Goal: Information Seeking & Learning: Check status

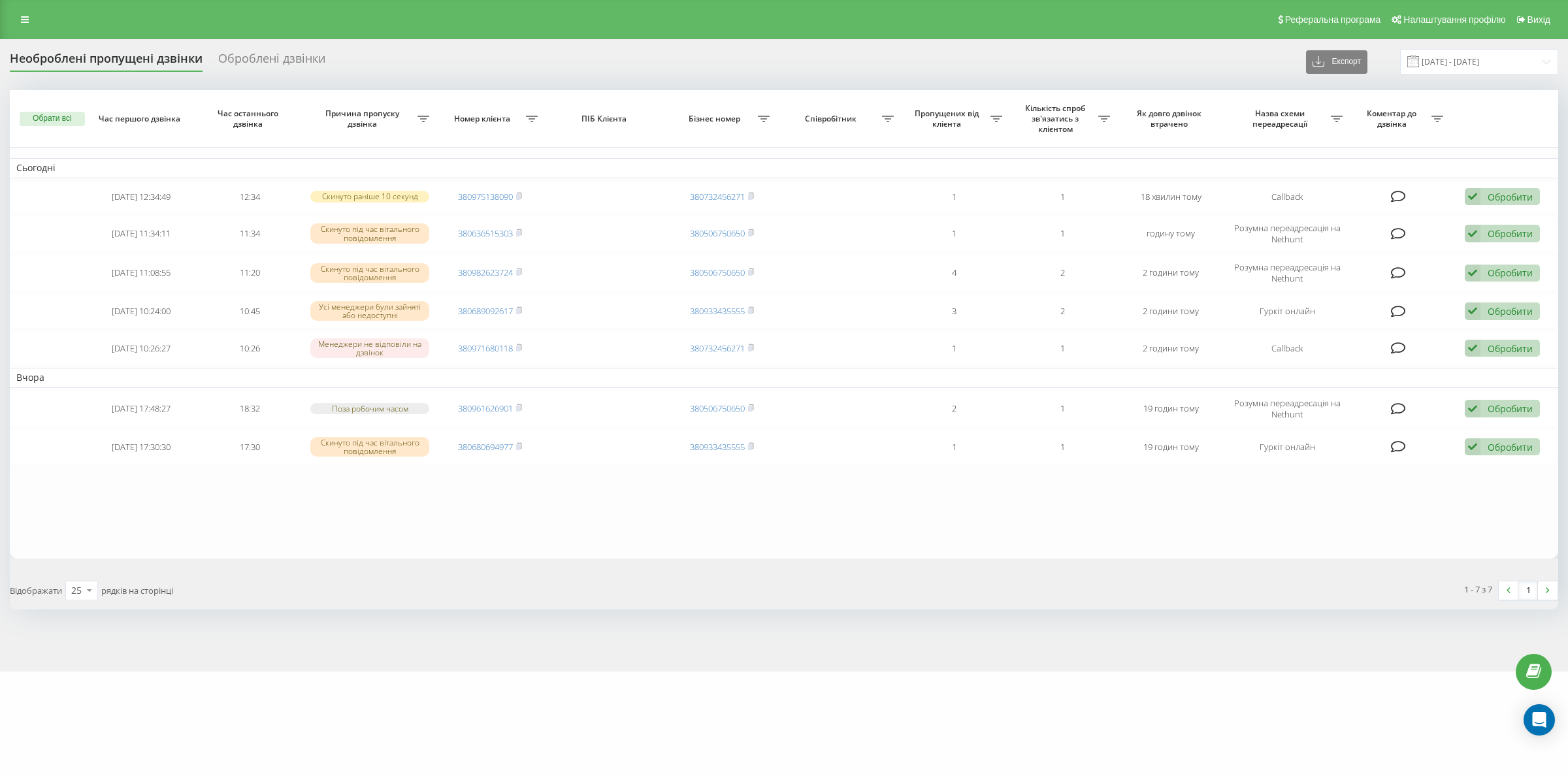
click at [331, 634] on div "Необроблені пропущені дзвінки Оброблені дзвінки Експорт .csv .xlsx 20.08.2025 -…" at bounding box center [784, 355] width 1568 height 632
drag, startPoint x: 1259, startPoint y: 655, endPoint x: 1219, endPoint y: 10, distance: 646.2
click at [1259, 655] on div "Необроблені пропущені дзвінки Оброблені дзвінки Експорт .csv .xlsx 20.08.2025 -…" at bounding box center [784, 355] width 1568 height 632
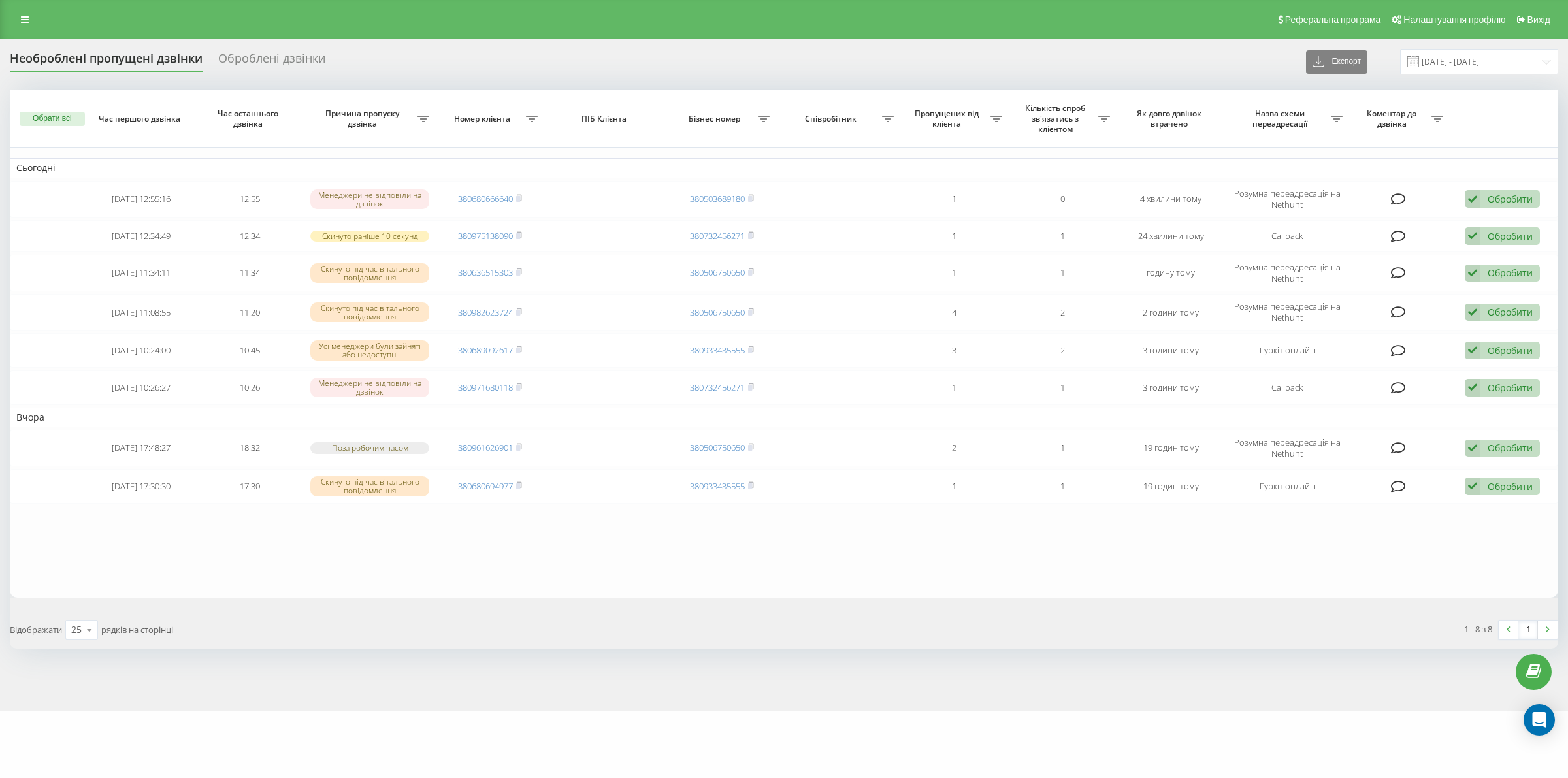
click at [1477, 41] on div "Необроблені пропущені дзвінки Оброблені дзвінки Експорт .csv .xlsx 20.08.2025 -…" at bounding box center [784, 374] width 1568 height 671
click at [1471, 71] on input "20.08.2025 - 21.08.2025" at bounding box center [1479, 61] width 158 height 26
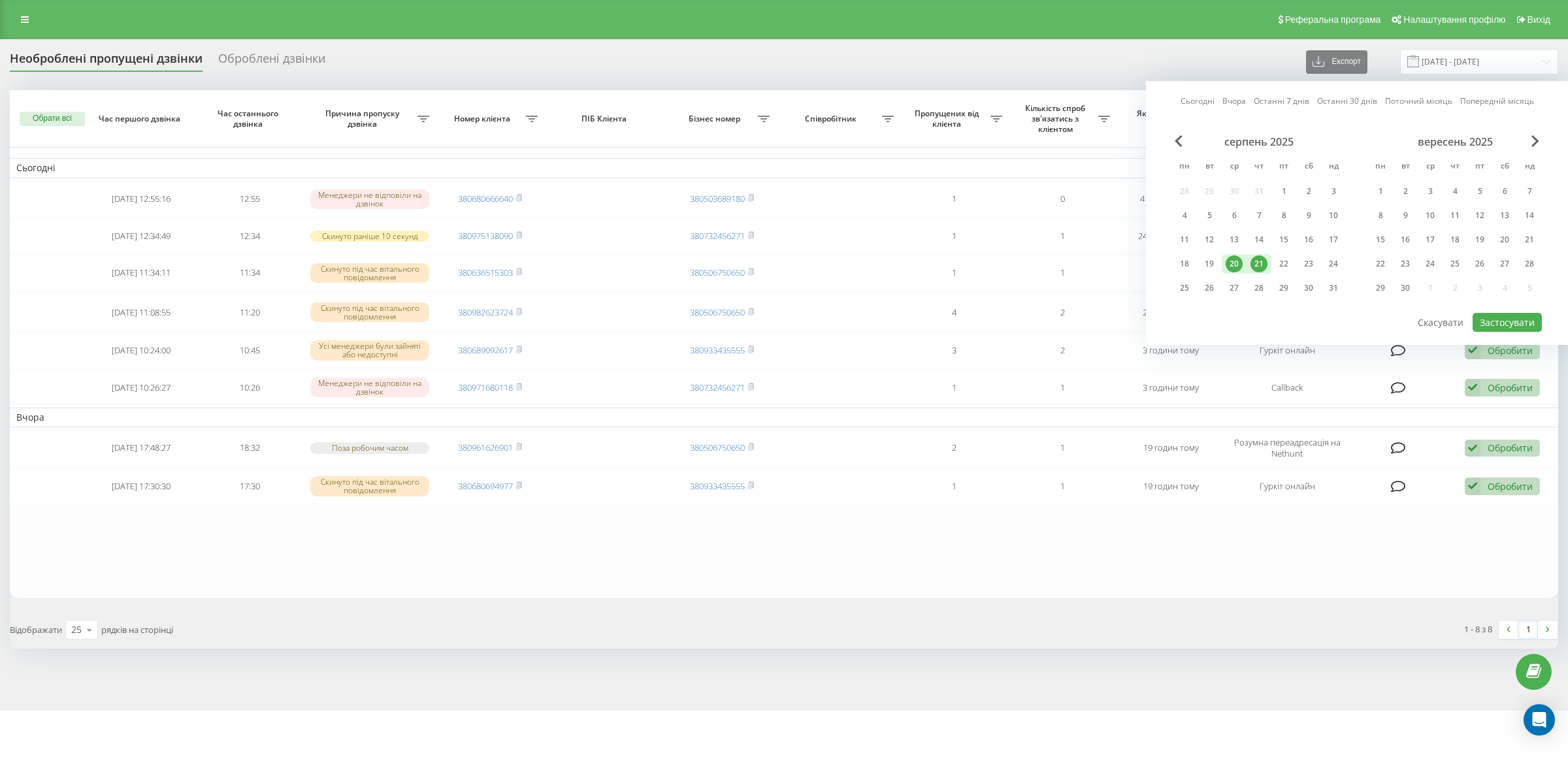
click at [1258, 266] on div "21" at bounding box center [1259, 264] width 17 height 17
click at [1514, 318] on button "Застосувати" at bounding box center [1507, 323] width 69 height 19
type input "21.08.2025 - 21.08.2025"
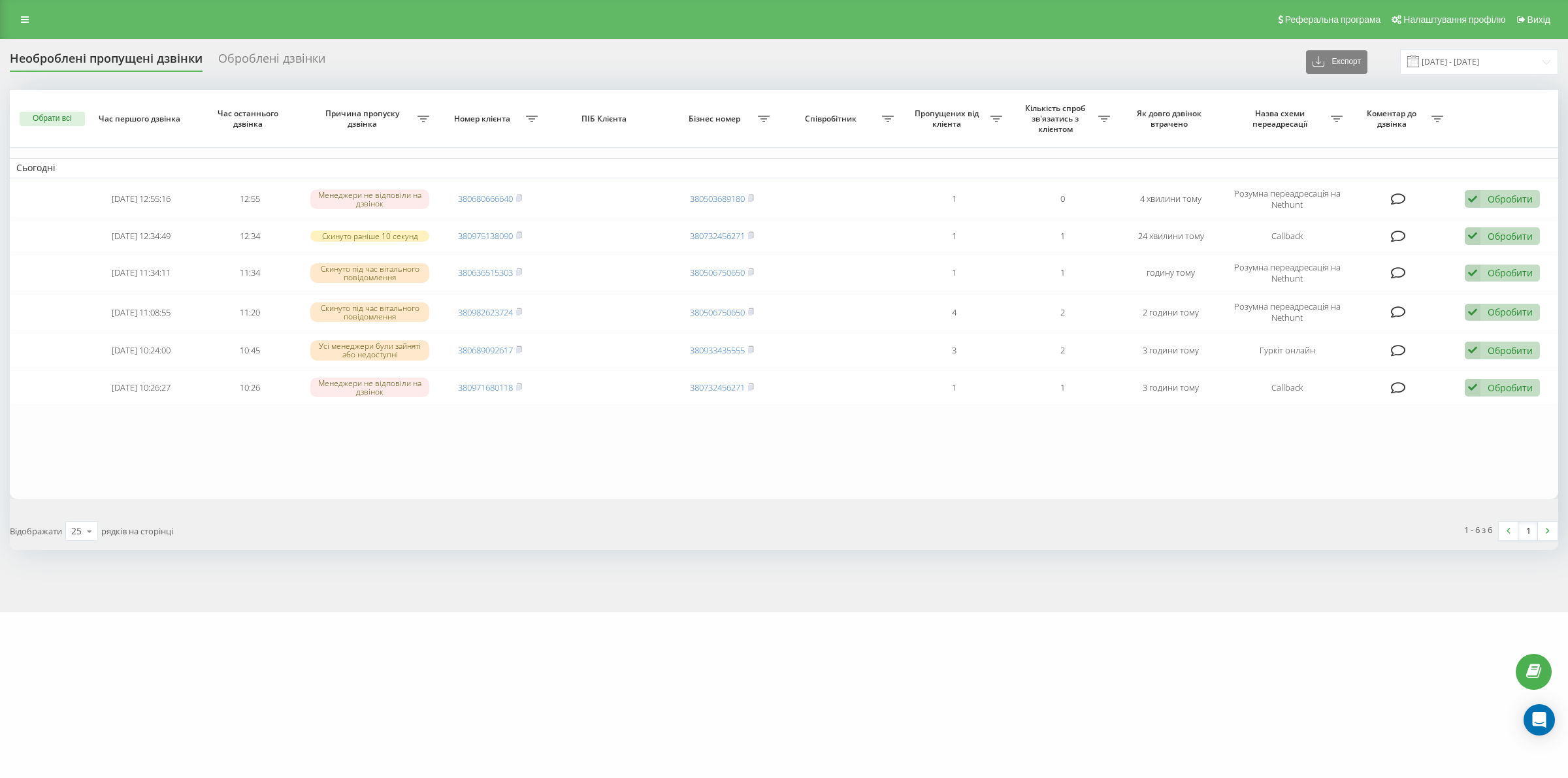
click at [866, 653] on div "motoblok.biz Проекти motoblok.biz Дашборд Центр звернень Журнал дзвінків Журнал…" at bounding box center [784, 389] width 1568 height 778
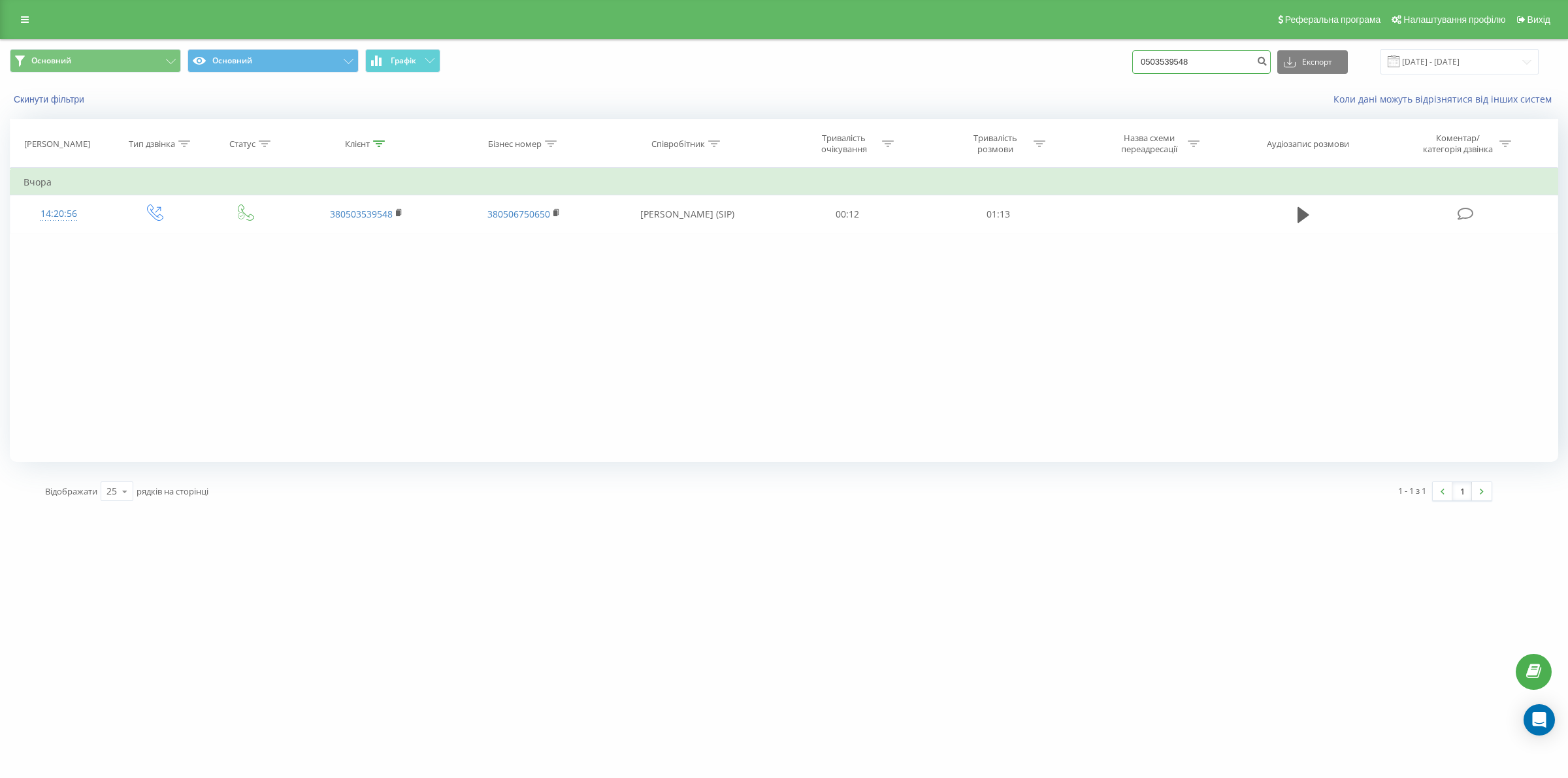
drag, startPoint x: 1209, startPoint y: 64, endPoint x: 1061, endPoint y: 66, distance: 148.0
click at [1061, 66] on div "Основний Основний Графік 0503539548 Експорт .csv .xls .xlsx [DATE] - [DATE]" at bounding box center [784, 61] width 1548 height 26
paste input "993940805"
type input "0993940805"
click at [1267, 56] on icon "submit" at bounding box center [1261, 59] width 11 height 8
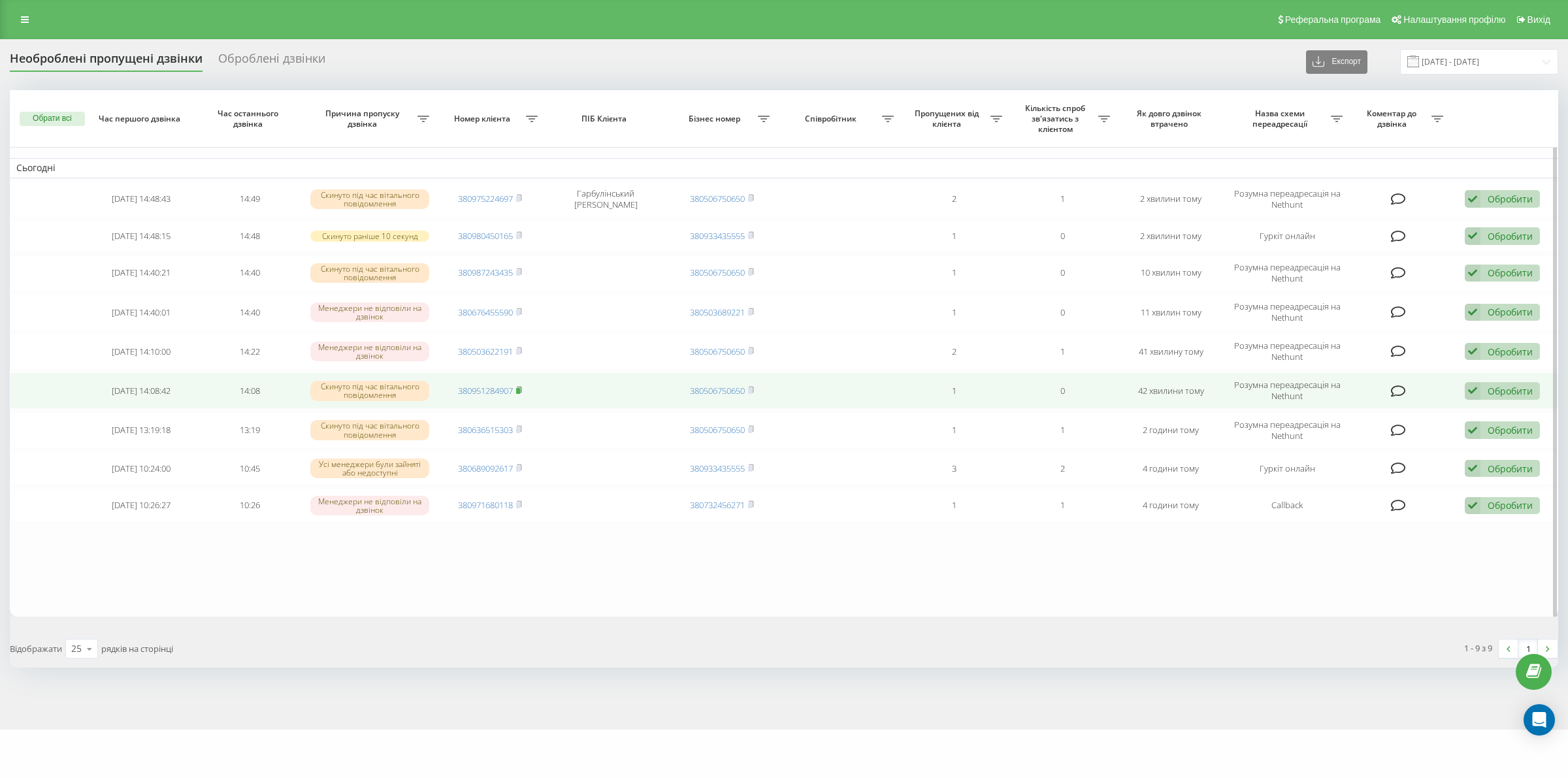
click at [519, 392] on rect at bounding box center [518, 391] width 4 height 6
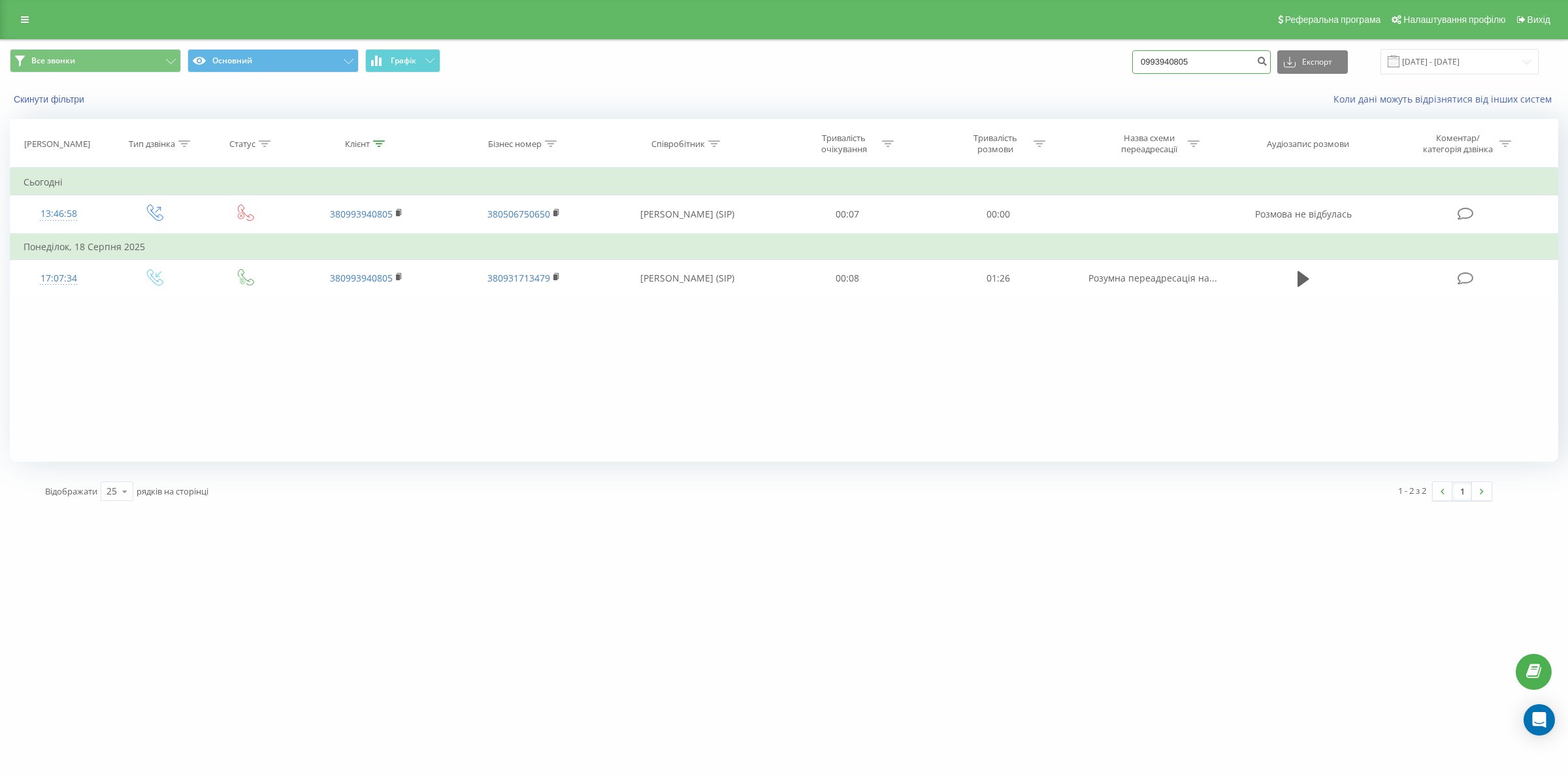
click at [1210, 57] on input "0993940805" at bounding box center [1201, 62] width 138 height 24
drag, startPoint x: 1223, startPoint y: 61, endPoint x: 1042, endPoint y: 86, distance: 182.7
click at [963, 67] on div "Все звонки Основний Графік 0993940805 Експорт .csv .xls .xlsx 21.05.2025 - 21.0…" at bounding box center [784, 61] width 1548 height 26
paste input "380675478979"
type input "380675478979"
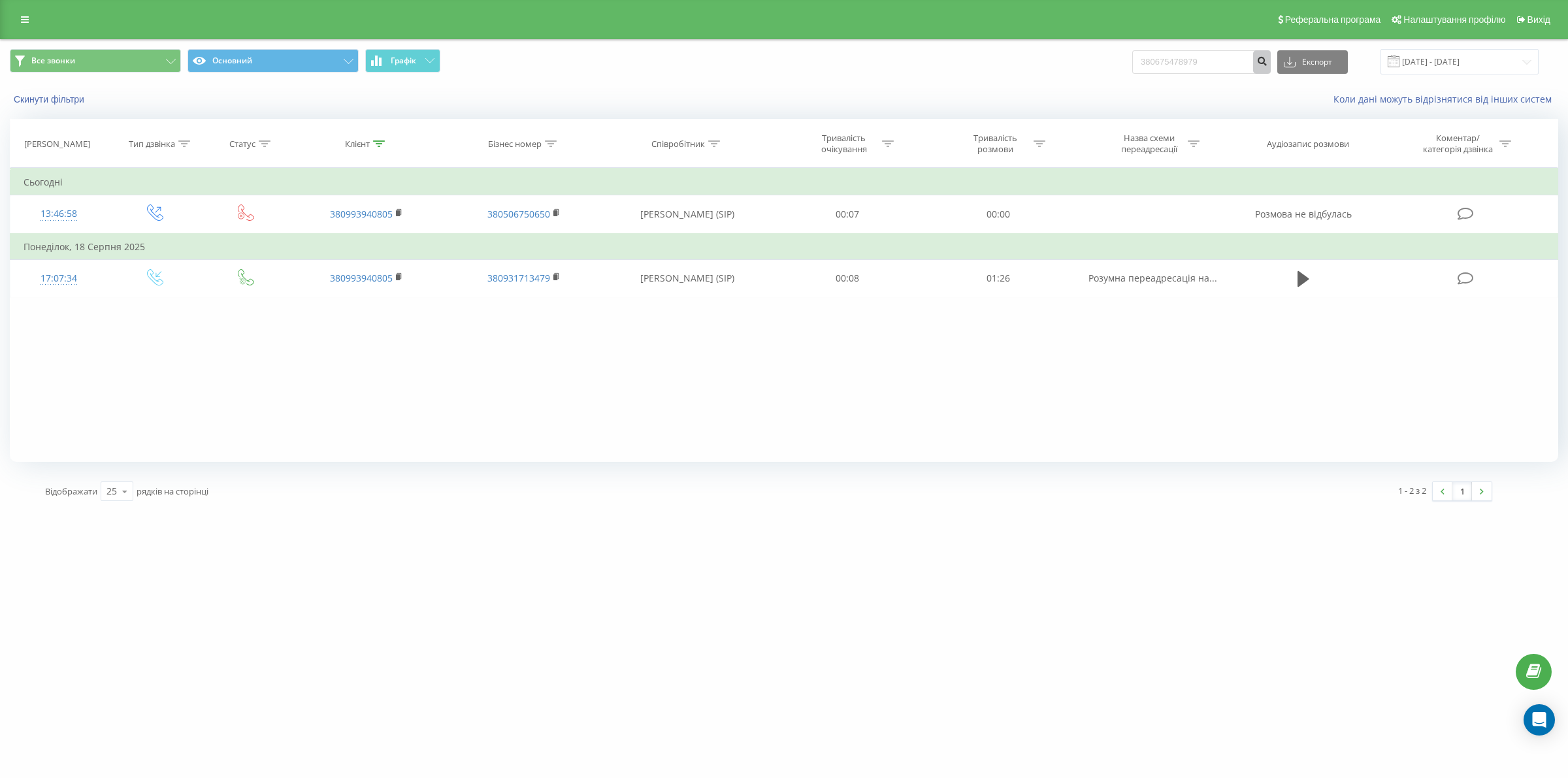
click at [1267, 64] on icon "submit" at bounding box center [1261, 59] width 11 height 8
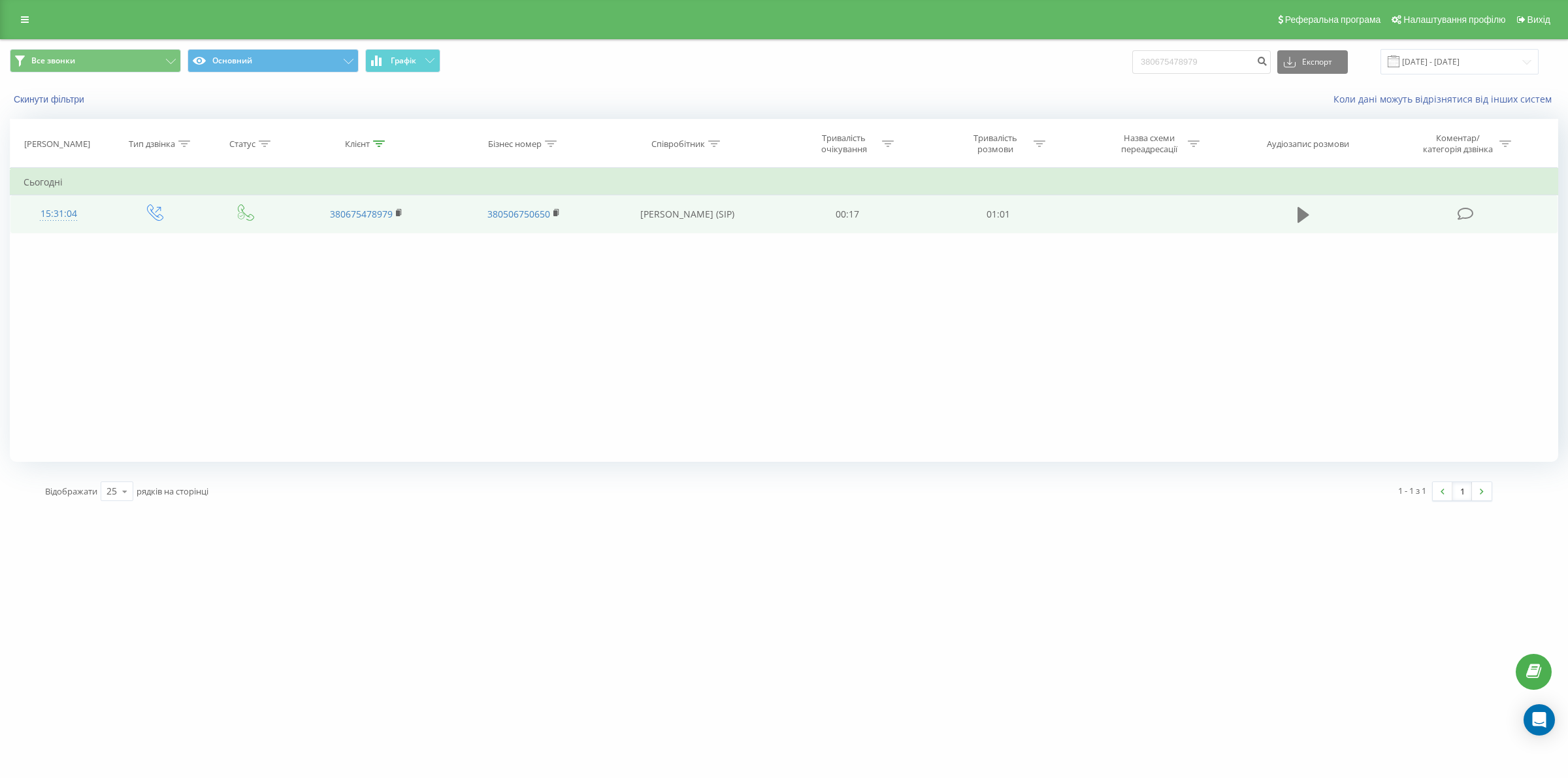
click at [1301, 217] on icon at bounding box center [1303, 215] width 11 height 15
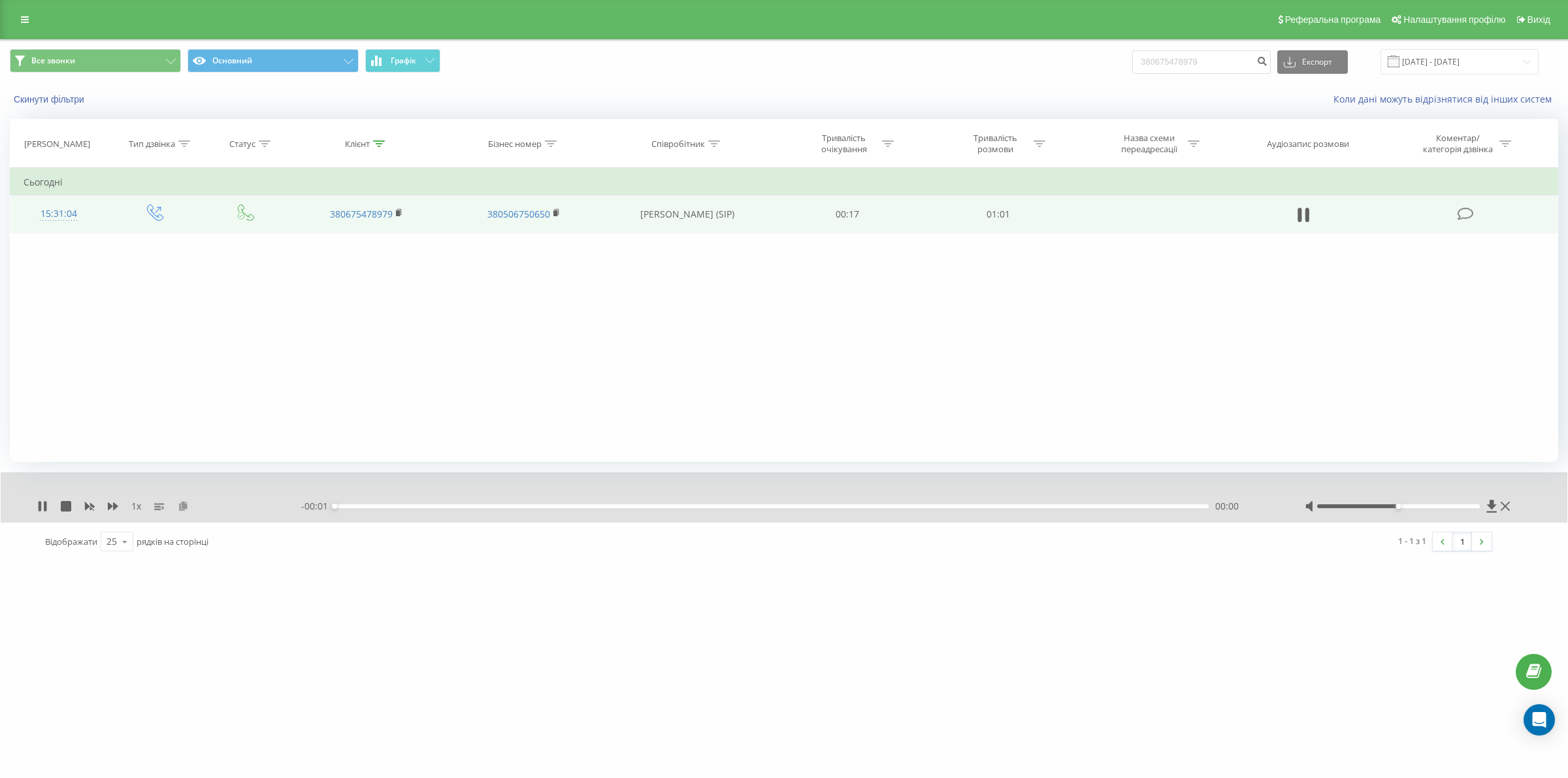
click at [181, 507] on icon at bounding box center [184, 506] width 11 height 10
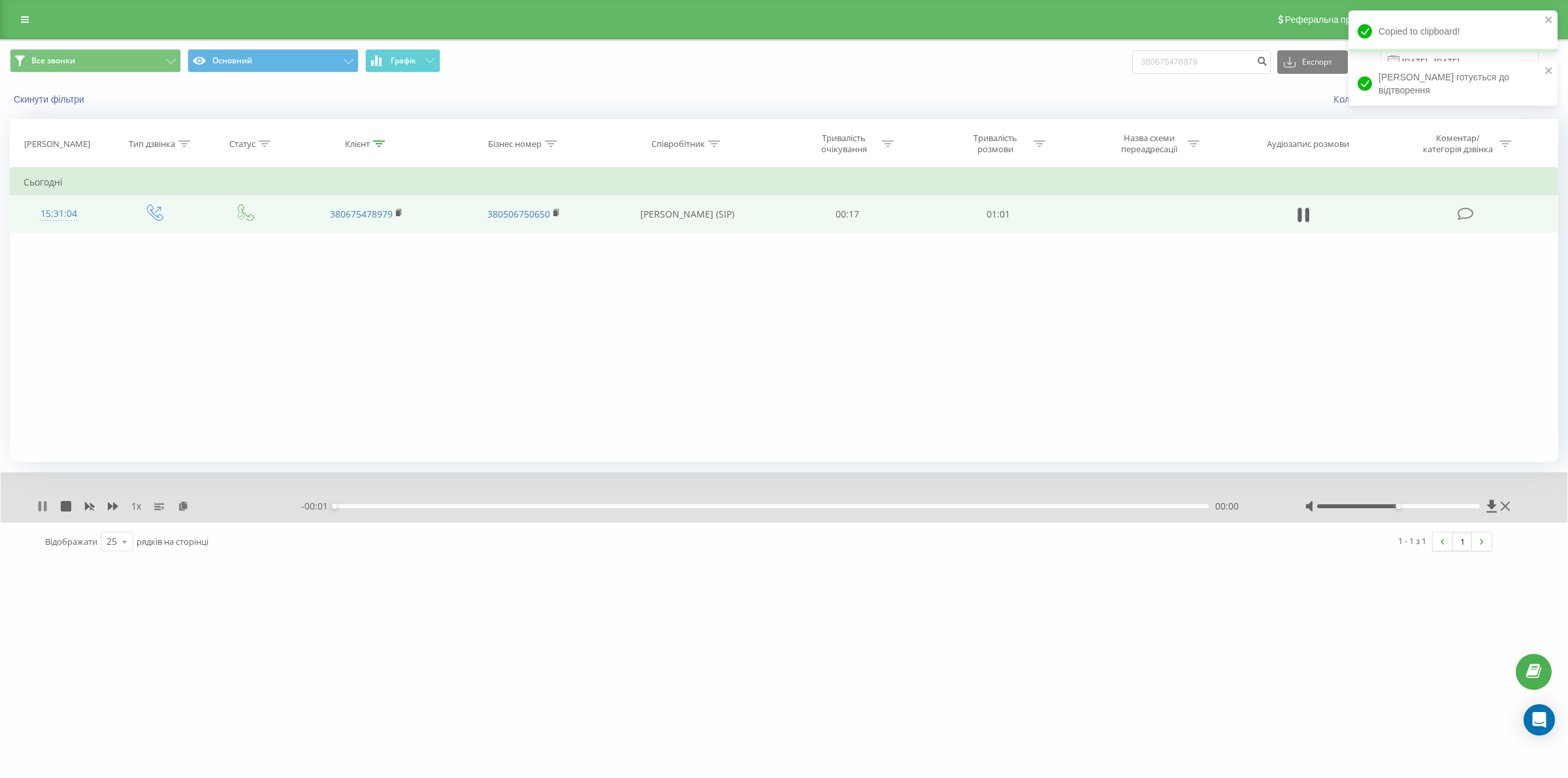
click at [41, 507] on icon at bounding box center [42, 506] width 10 height 10
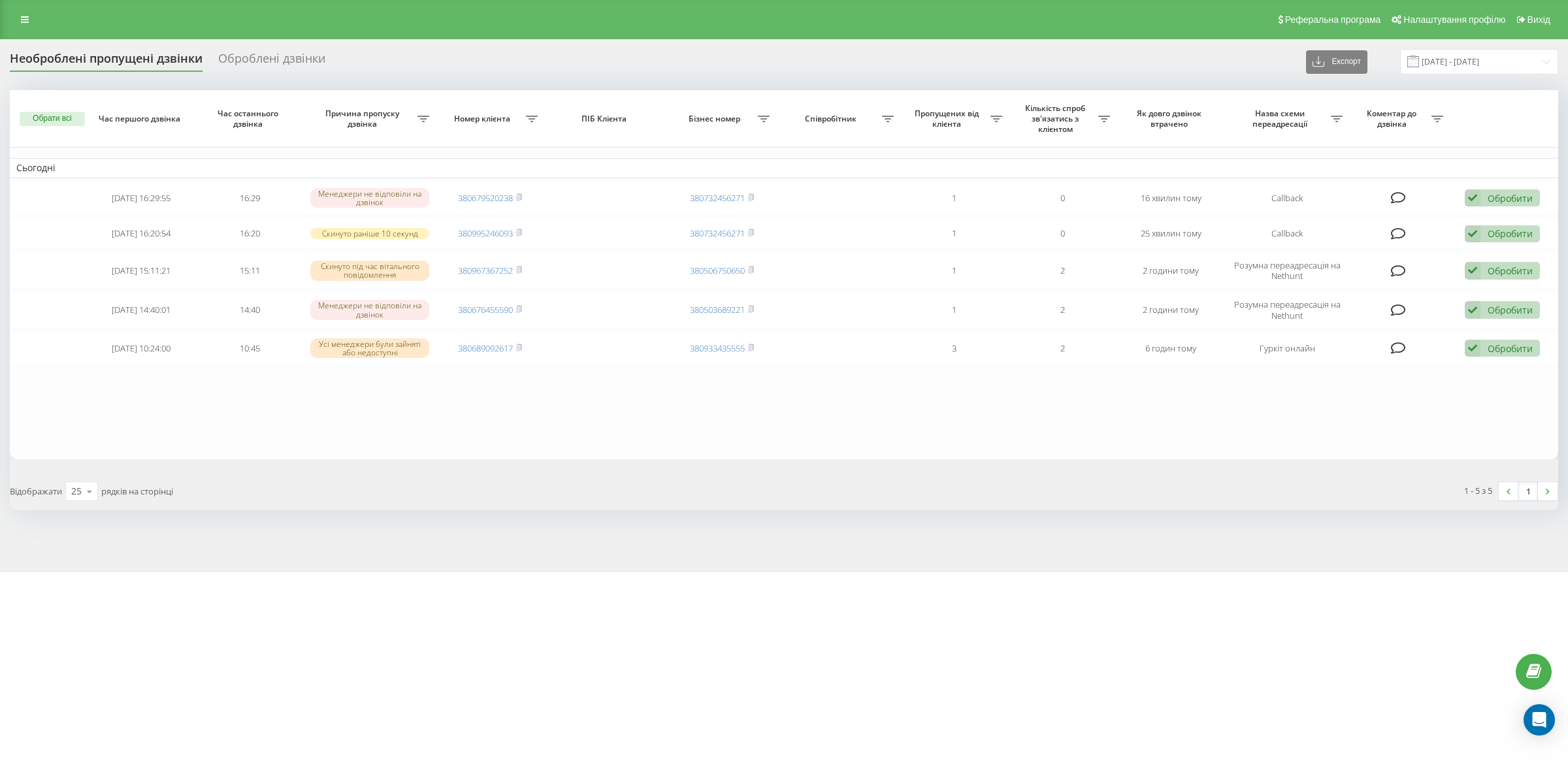
click at [1298, 640] on div "motoblok.biz Проекти motoblok.biz Дашборд Центр звернень Журнал дзвінків Журнал…" at bounding box center [784, 389] width 1568 height 778
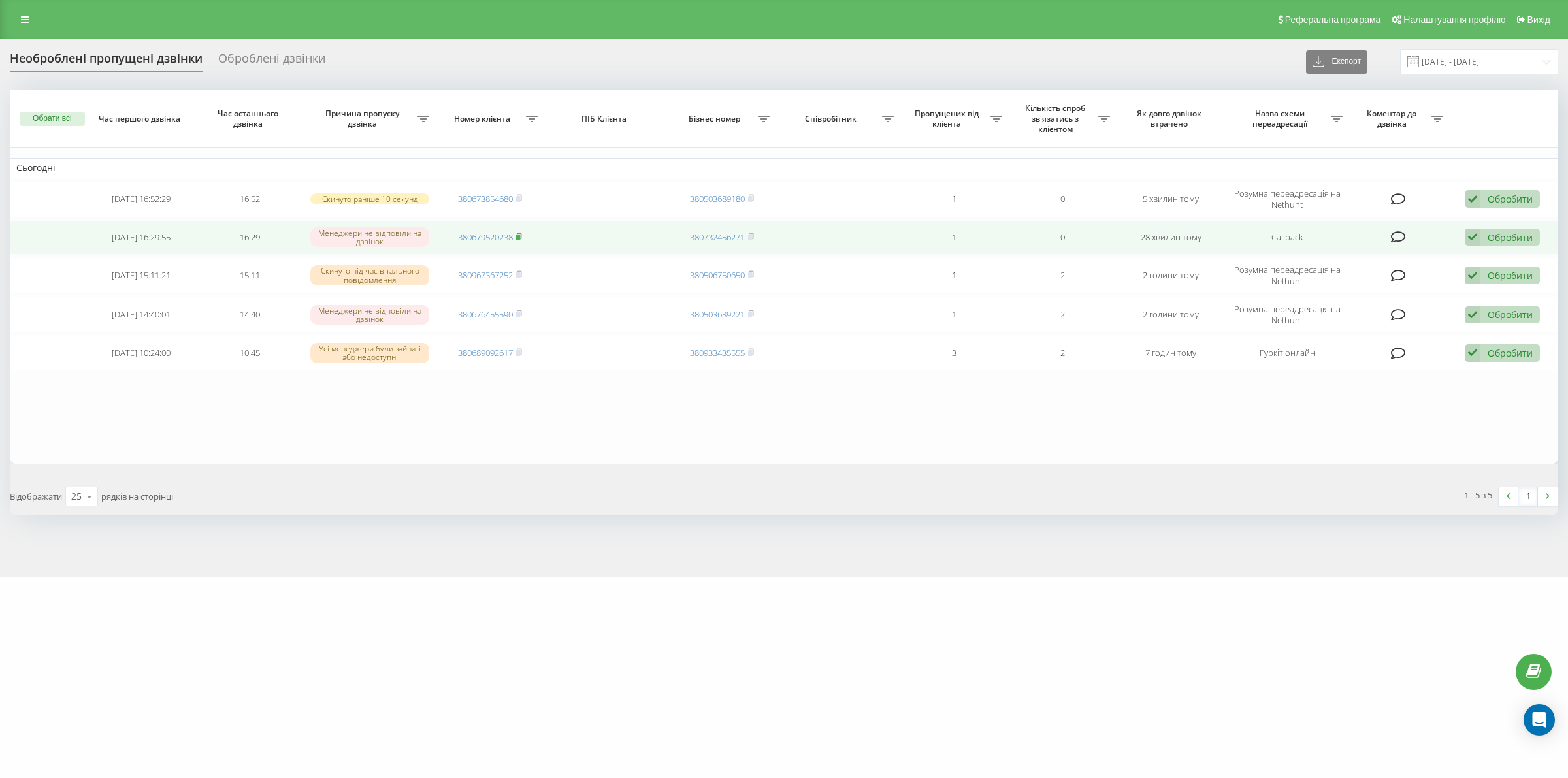
click at [520, 233] on icon at bounding box center [519, 236] width 5 height 6
click at [520, 236] on rect at bounding box center [518, 237] width 4 height 6
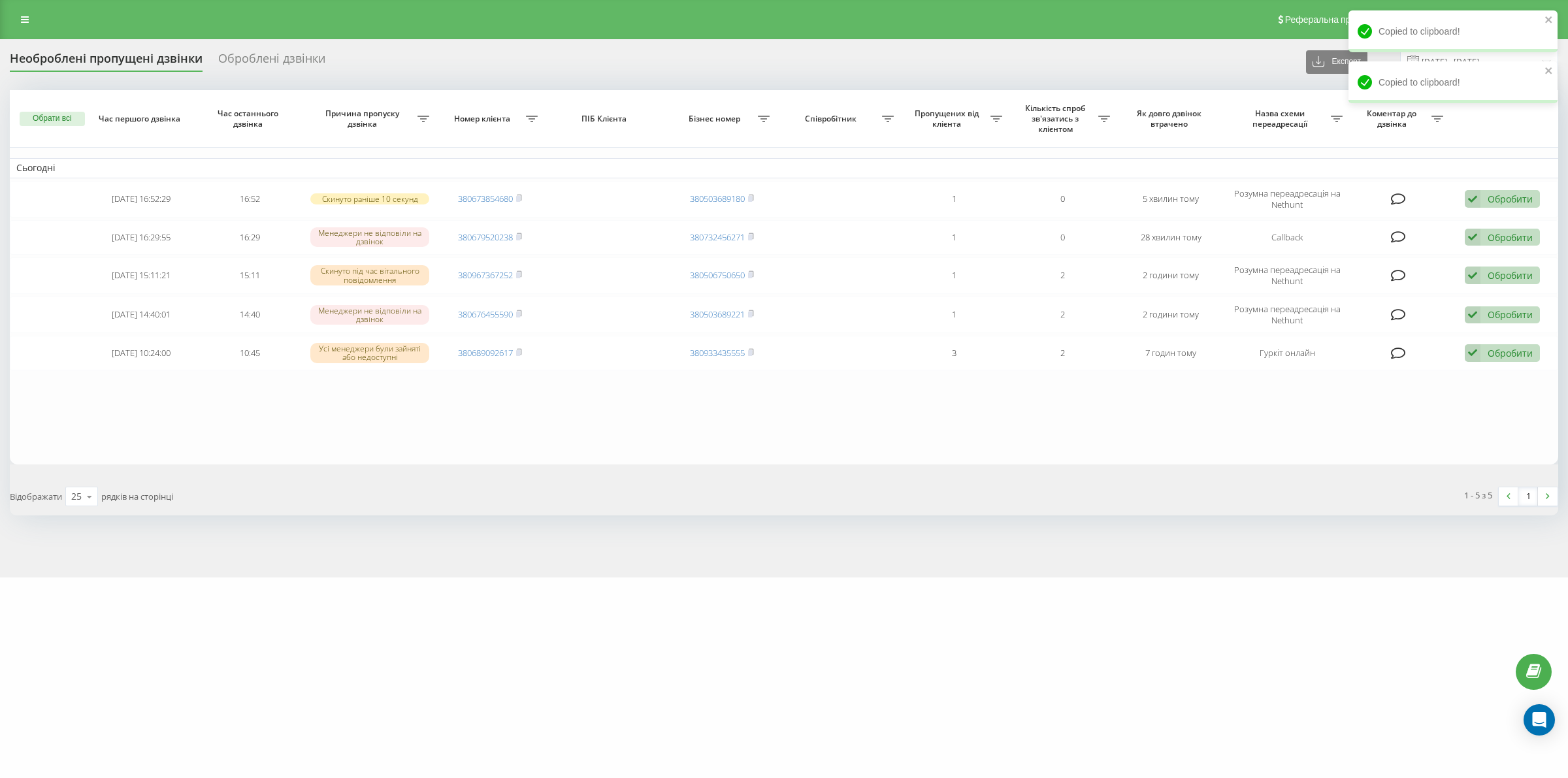
click at [1326, 588] on div "motoblok.biz Проекти motoblok.biz Дашборд Центр звернень Журнал дзвінків Журнал…" at bounding box center [784, 389] width 1568 height 778
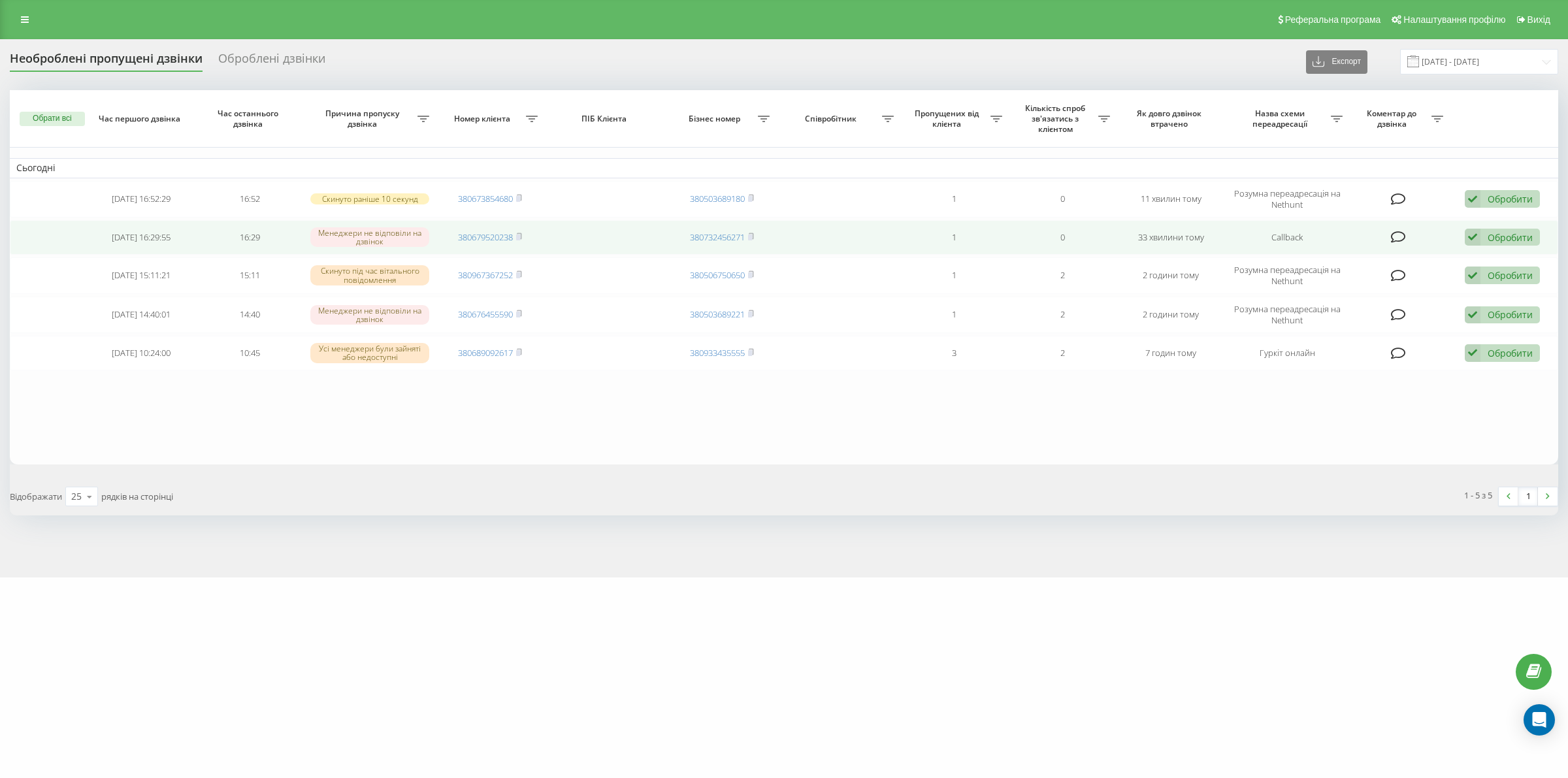
click at [519, 227] on td "380679520238" at bounding box center [490, 237] width 109 height 34
click at [522, 238] on icon at bounding box center [519, 236] width 6 height 8
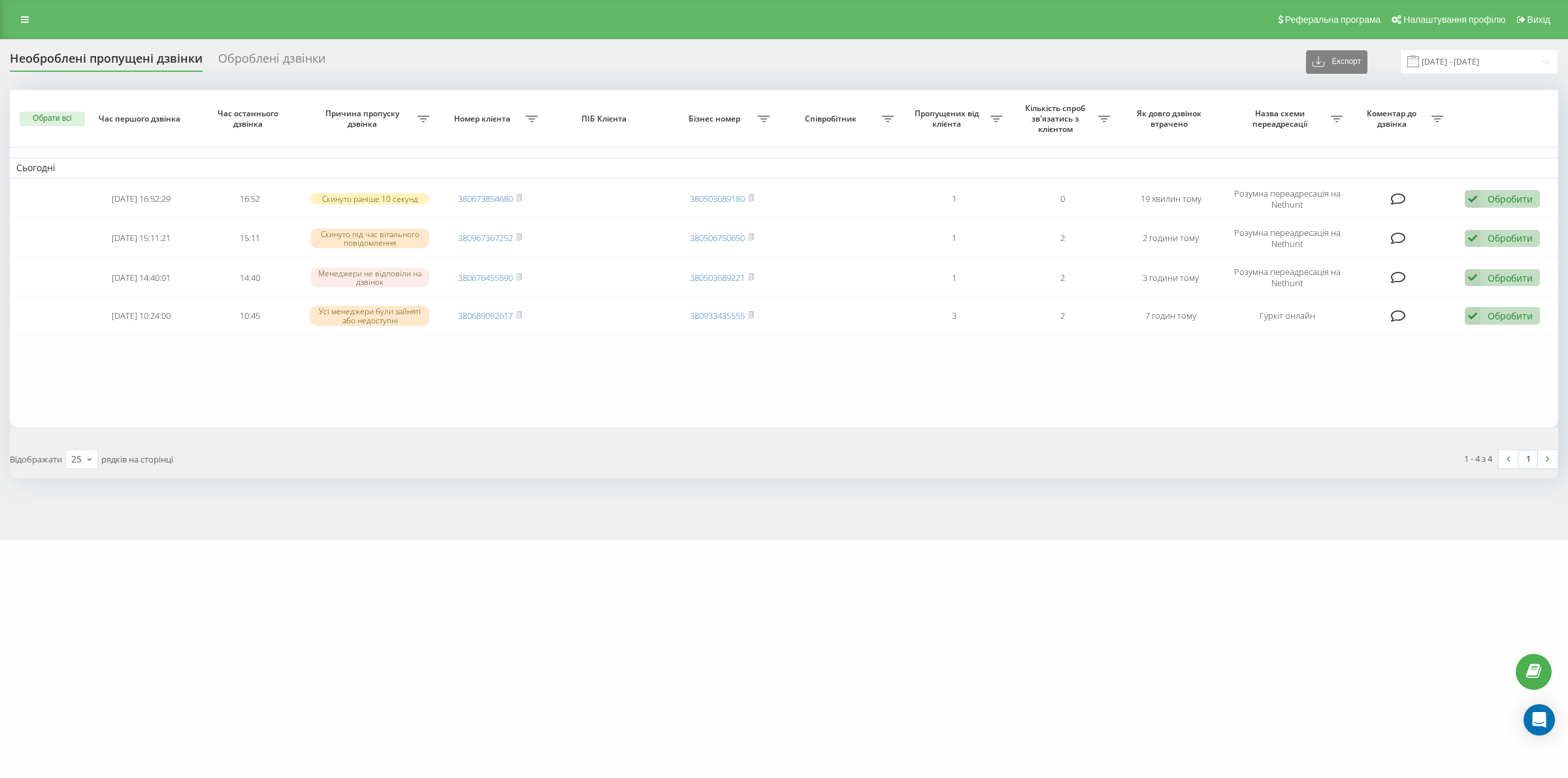
click at [1271, 564] on div "[DOMAIN_NAME] Проекти [DOMAIN_NAME] Дашборд Центр звернень Журнал дзвінків Журн…" at bounding box center [784, 389] width 1568 height 778
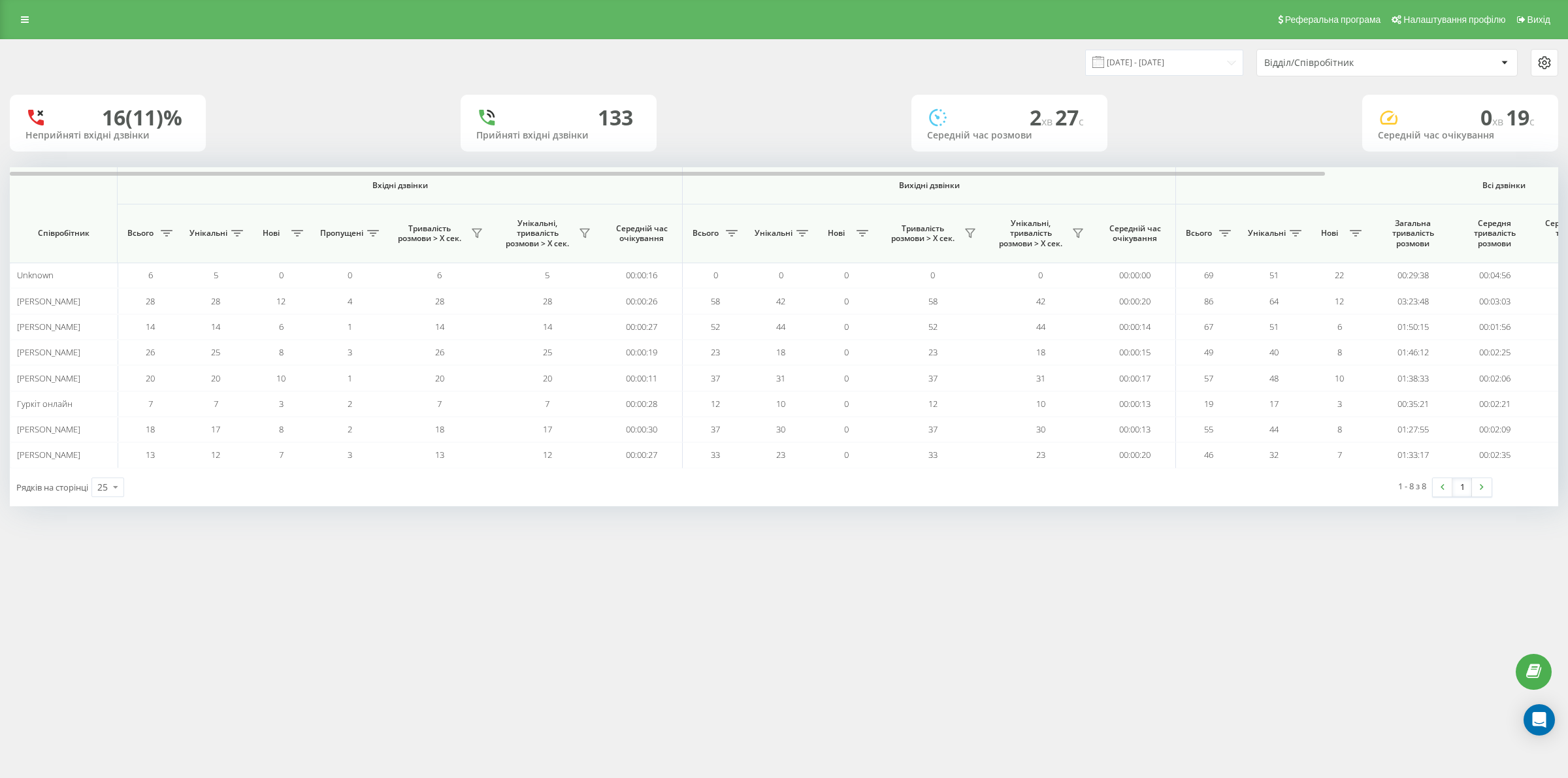
drag, startPoint x: 193, startPoint y: 598, endPoint x: 412, endPoint y: 759, distance: 271.8
click at [193, 598] on div "Реферальна програма Налаштування профілю Вихід 21.08.2025 - 21.08.2025 Відділ/С…" at bounding box center [784, 389] width 1568 height 778
click at [178, 645] on div "Реферальна програма Налаштування профілю Вихід 21.08.2025 - 21.08.2025 Відділ/С…" at bounding box center [784, 389] width 1568 height 778
click at [1340, 635] on div "Реферальна програма Налаштування профілю Вихід [DATE] - [DATE] Відділ/Співробіт…" at bounding box center [784, 389] width 1568 height 778
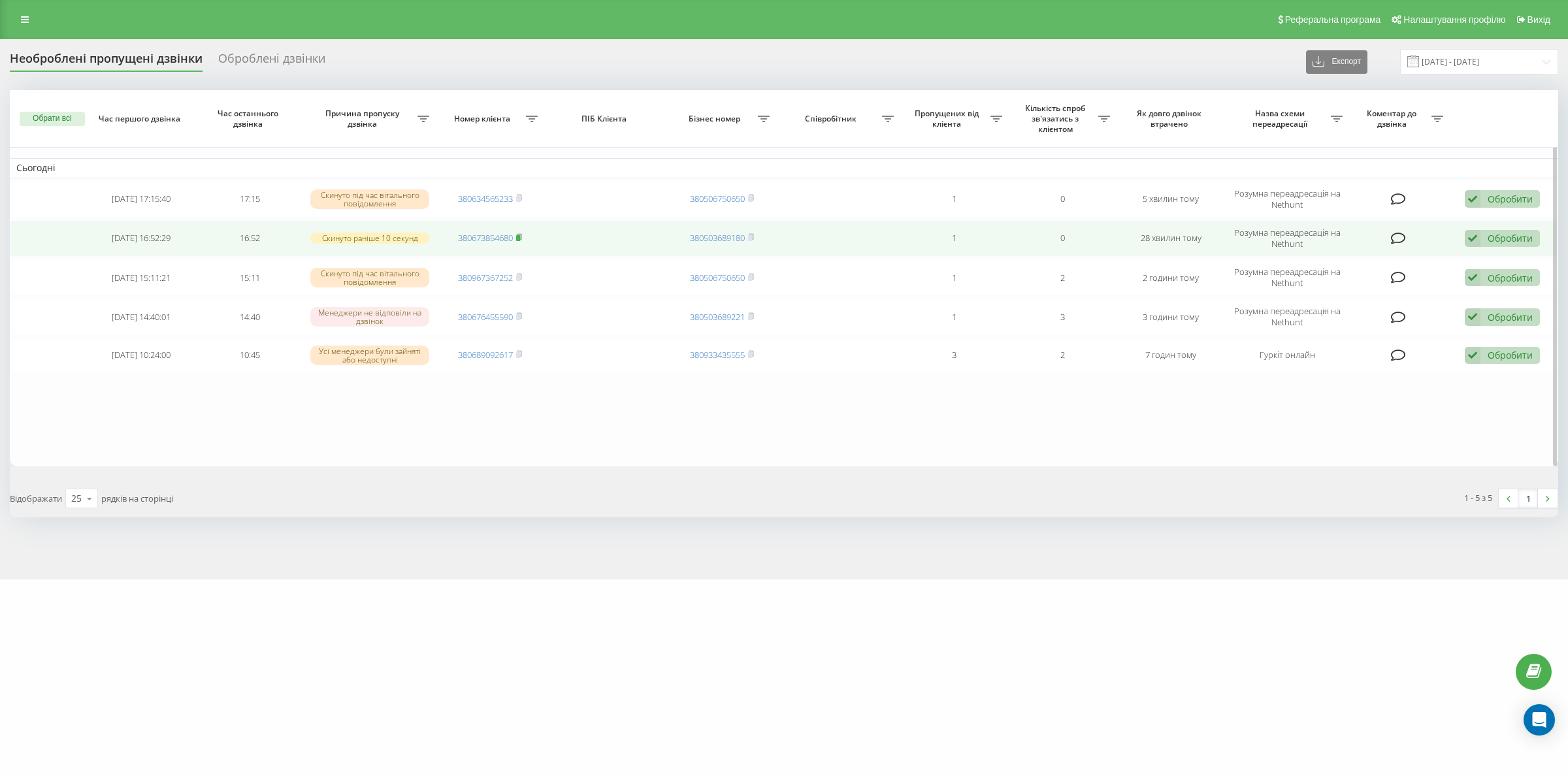
click at [520, 239] on rect at bounding box center [518, 238] width 4 height 6
